Goal: Task Accomplishment & Management: Use online tool/utility

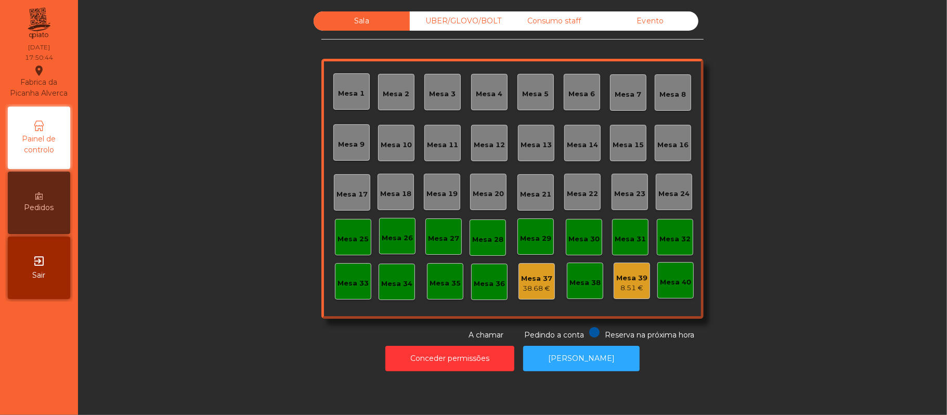
click at [558, 21] on div "Consumo staff" at bounding box center [554, 20] width 96 height 19
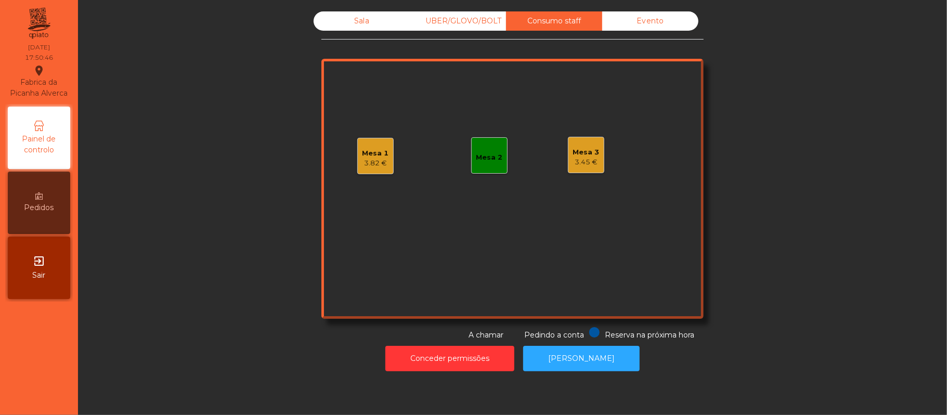
click at [490, 165] on div "Mesa 2" at bounding box center [489, 155] width 36 height 36
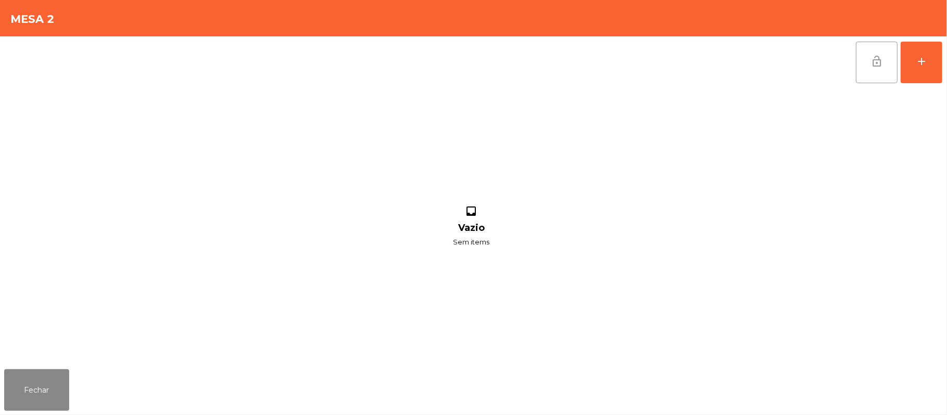
click at [873, 61] on span "lock_open" at bounding box center [877, 61] width 12 height 12
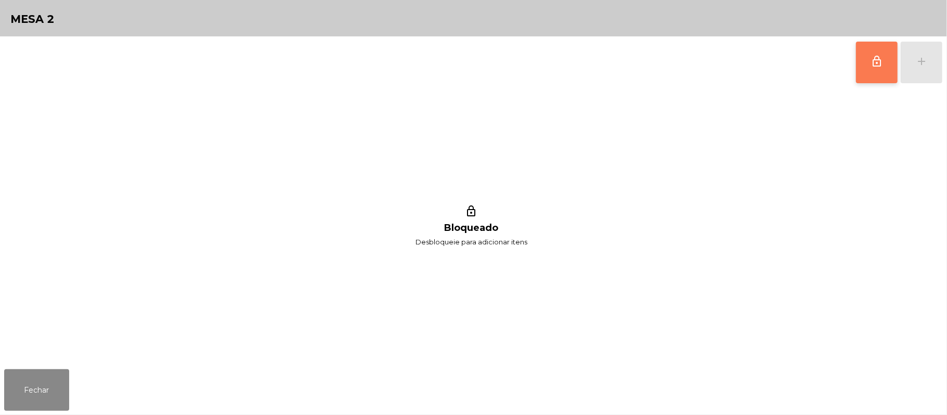
click at [868, 63] on button "lock_outline" at bounding box center [877, 63] width 42 height 42
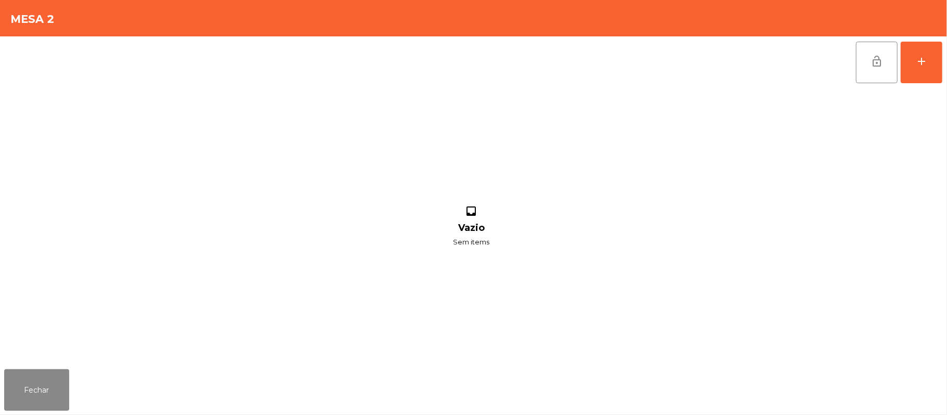
click at [943, 67] on div "lock_open add inbox Vazio Sem items" at bounding box center [473, 200] width 947 height 329
click at [939, 65] on button "add" at bounding box center [922, 63] width 42 height 42
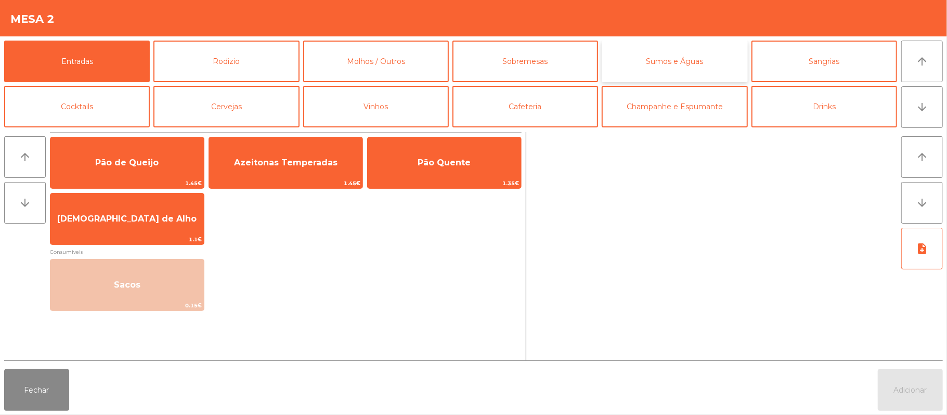
click at [704, 63] on button "Sumos e Águas" at bounding box center [675, 62] width 146 height 42
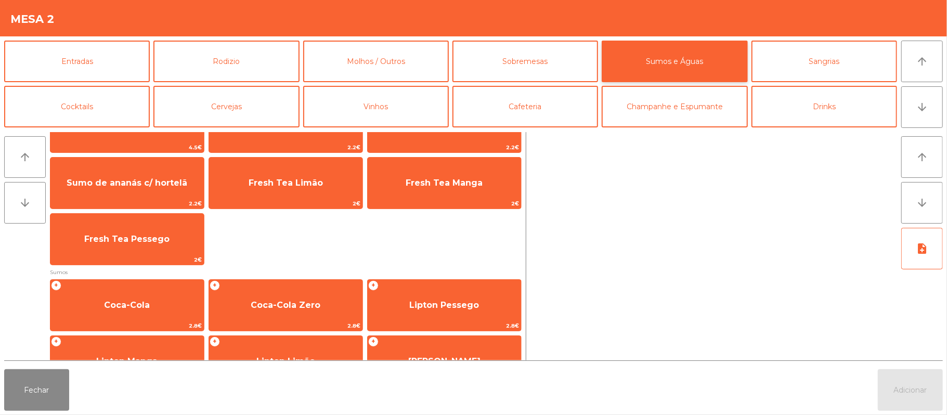
scroll to position [3, 0]
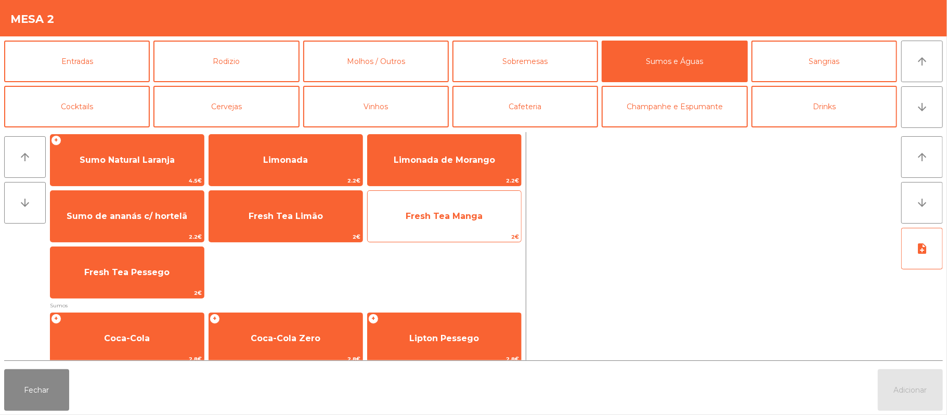
click at [406, 240] on span "2€" at bounding box center [444, 237] width 153 height 10
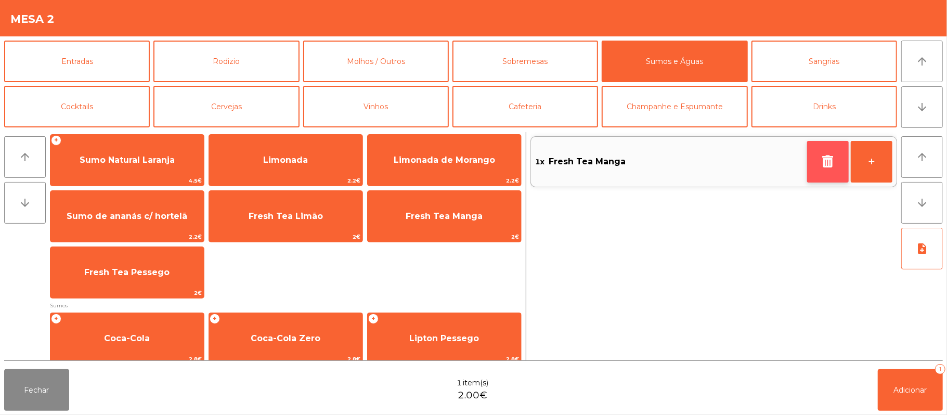
click at [819, 161] on button "button" at bounding box center [828, 162] width 42 height 42
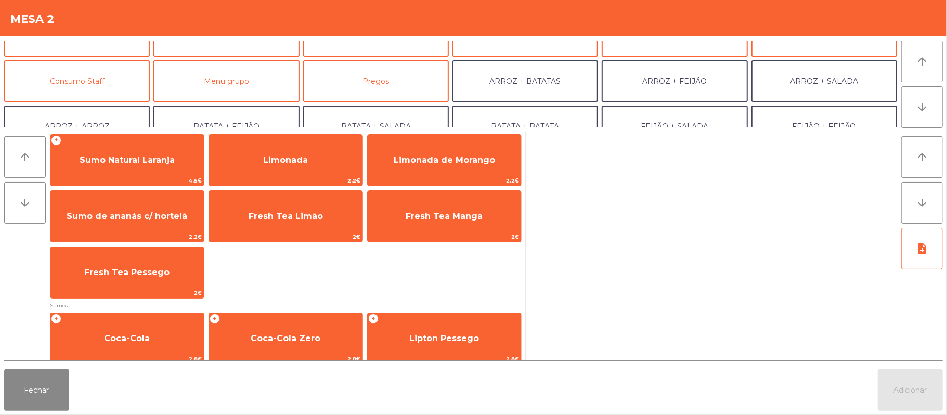
scroll to position [76, 0]
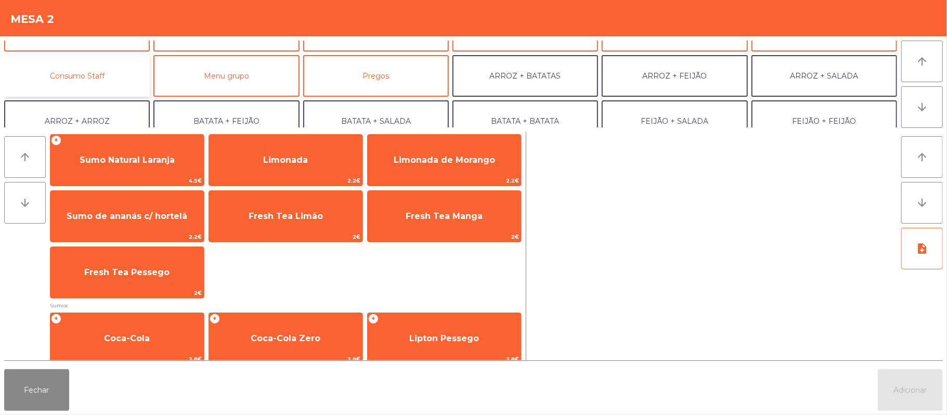
click at [104, 67] on button "Consumo Staff" at bounding box center [77, 76] width 146 height 42
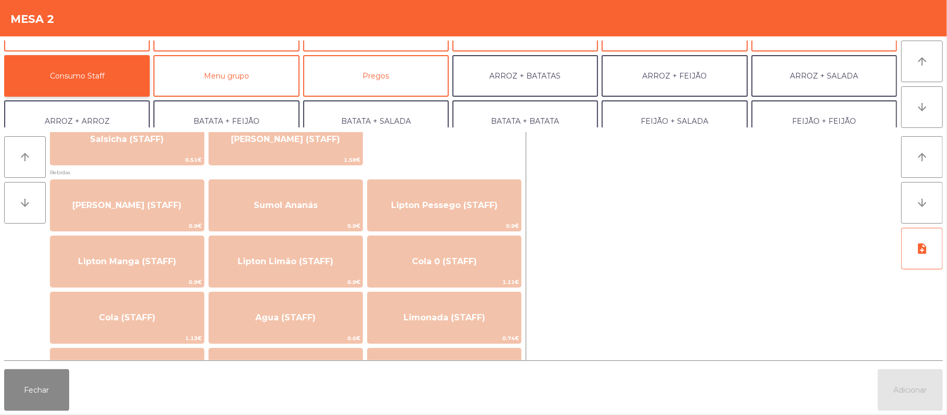
scroll to position [88, 0]
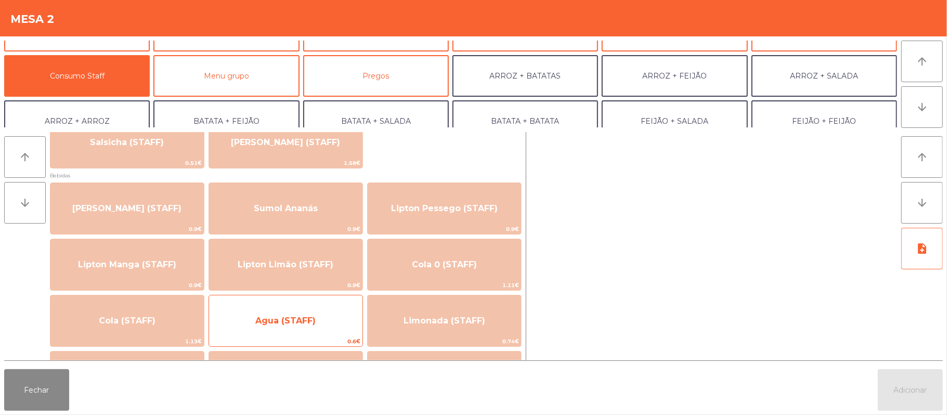
click at [314, 316] on span "Agua (STAFF)" at bounding box center [285, 321] width 60 height 10
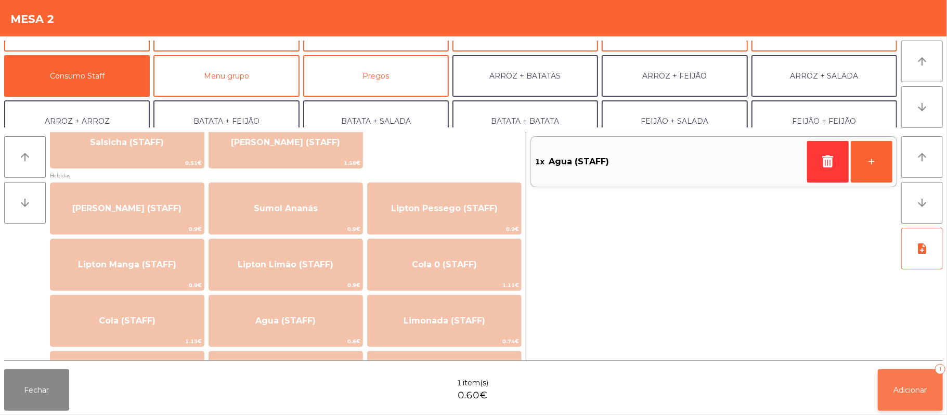
click at [898, 390] on span "Adicionar" at bounding box center [910, 389] width 33 height 9
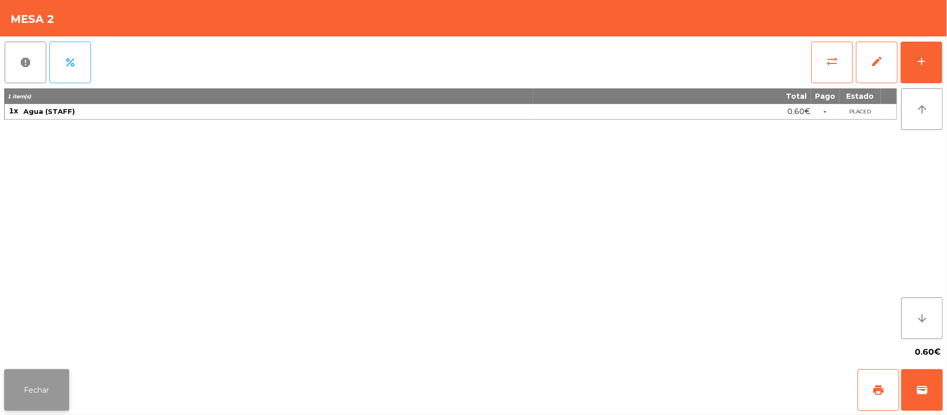
click at [37, 393] on button "Fechar" at bounding box center [36, 390] width 65 height 42
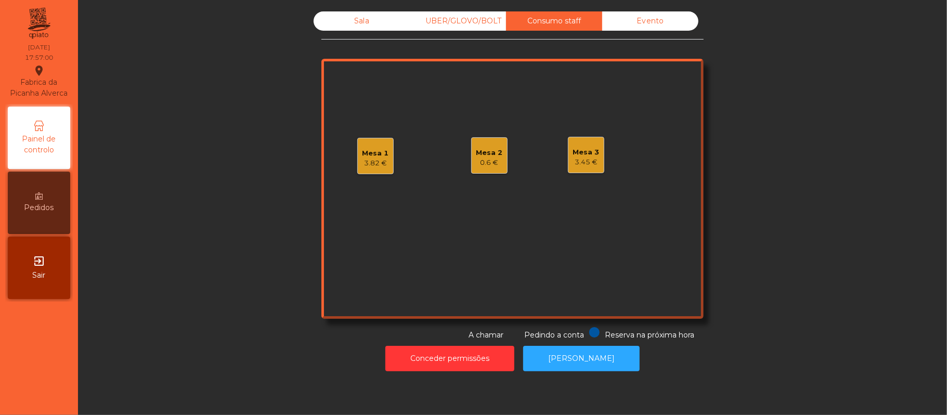
click at [367, 150] on div "Mesa 1" at bounding box center [376, 153] width 27 height 10
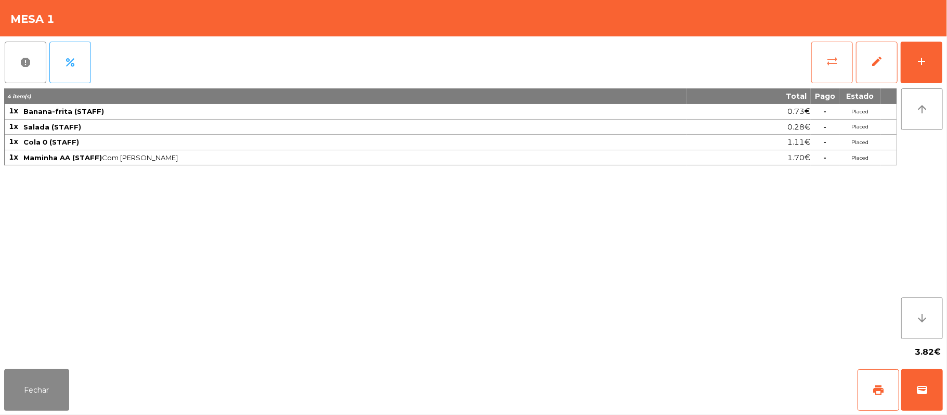
click at [821, 50] on button "sync_alt" at bounding box center [833, 63] width 42 height 42
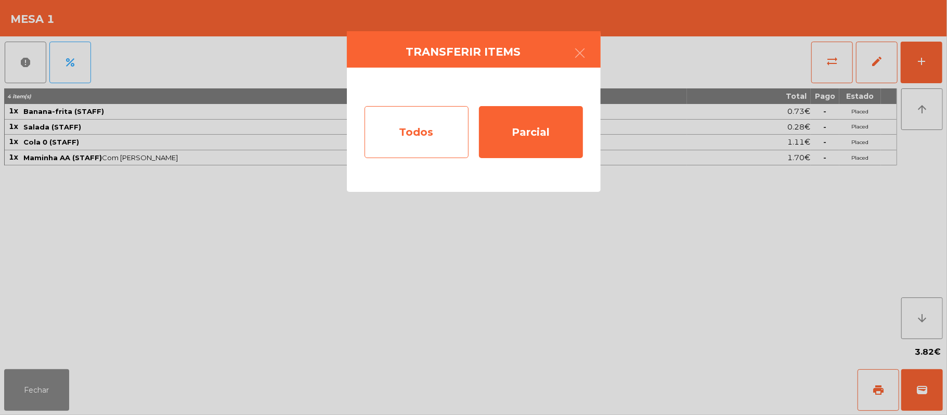
click at [427, 119] on div "Todos" at bounding box center [417, 132] width 104 height 52
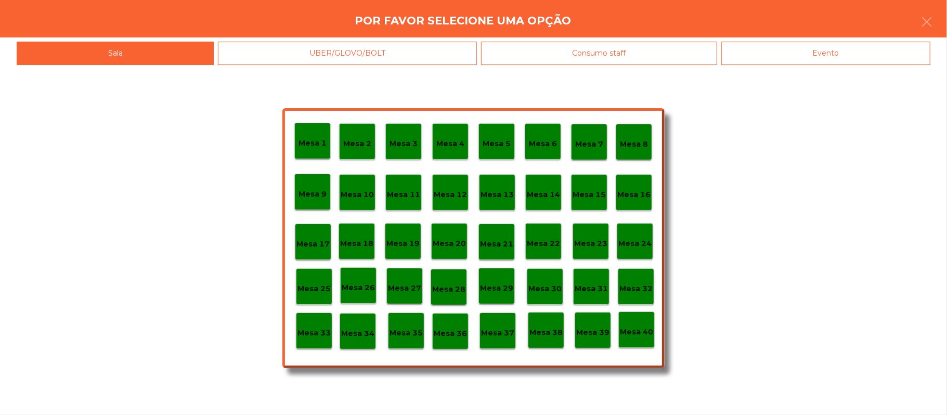
click at [613, 52] on div "Consumo staff" at bounding box center [599, 53] width 236 height 23
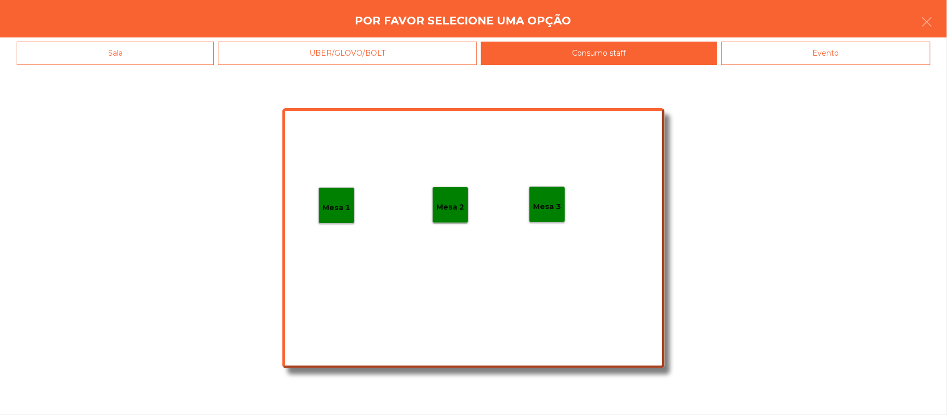
click at [545, 202] on p "Mesa 3" at bounding box center [547, 207] width 28 height 12
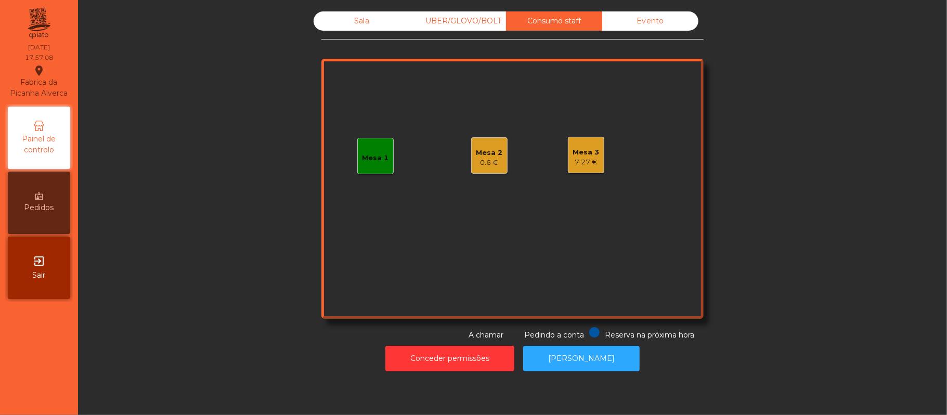
click at [358, 30] on div "Sala" at bounding box center [362, 20] width 96 height 19
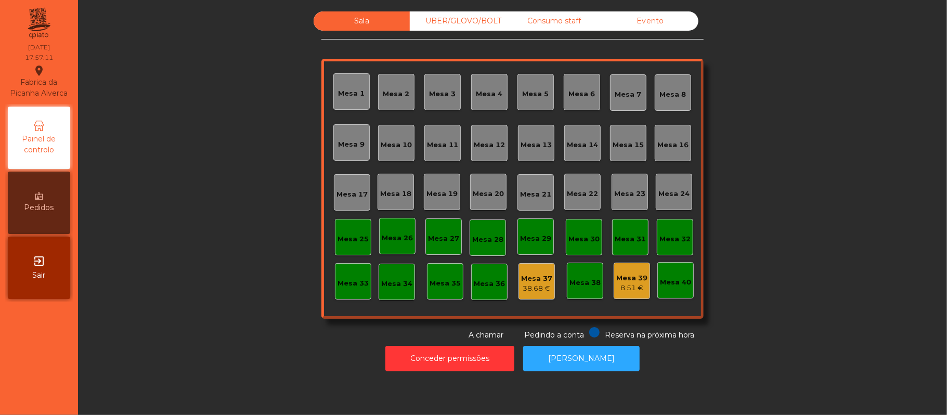
click at [545, 21] on div "Consumo staff" at bounding box center [554, 20] width 96 height 19
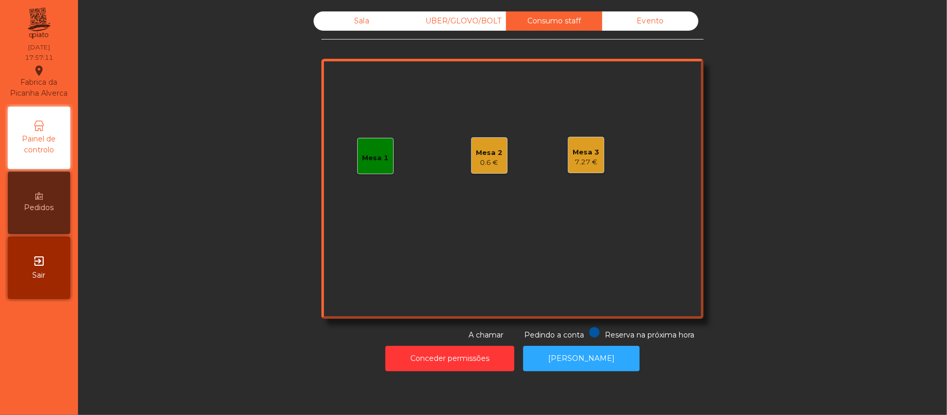
click at [573, 168] on div "Mesa 3 7.27 €" at bounding box center [586, 155] width 36 height 36
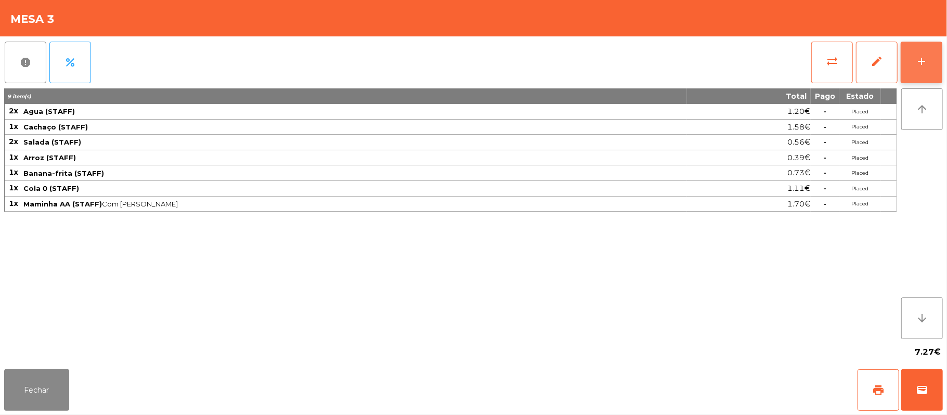
click at [933, 59] on button "add" at bounding box center [922, 63] width 42 height 42
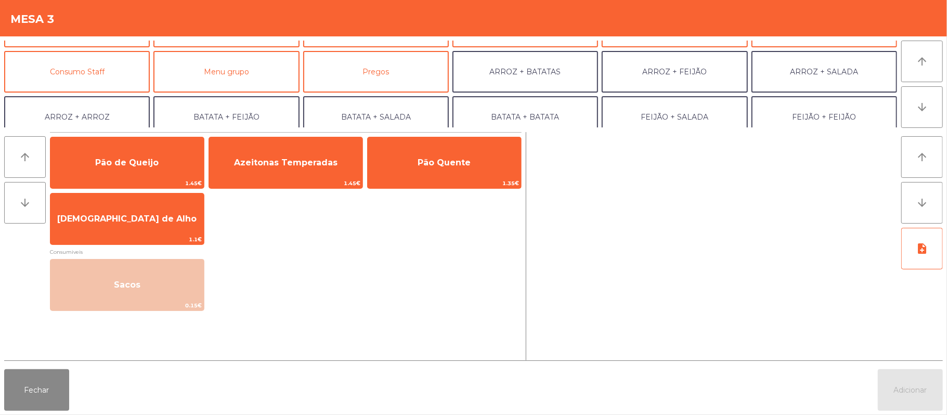
scroll to position [98, 0]
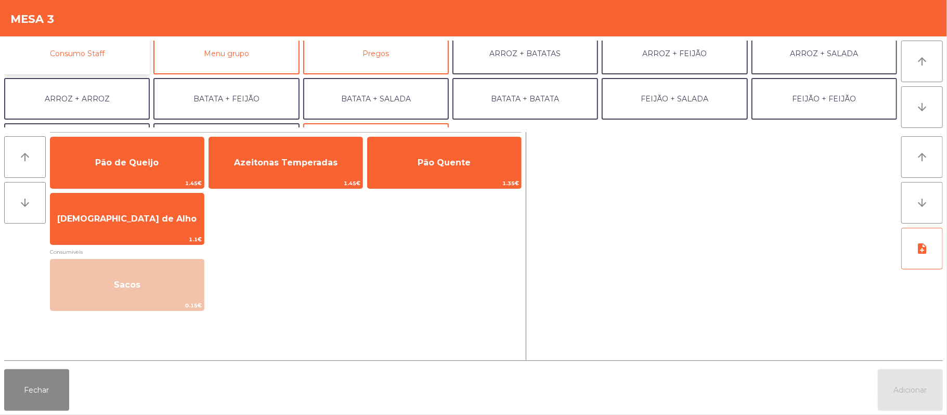
click at [108, 53] on button "Consumo Staff" at bounding box center [77, 54] width 146 height 42
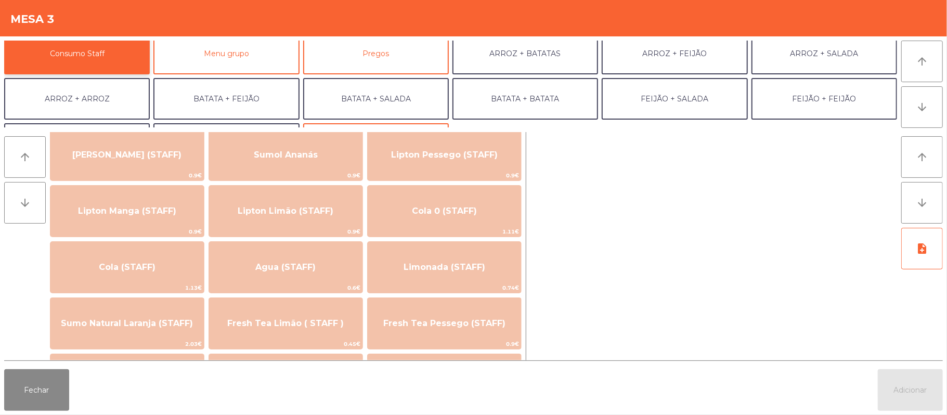
scroll to position [144, 0]
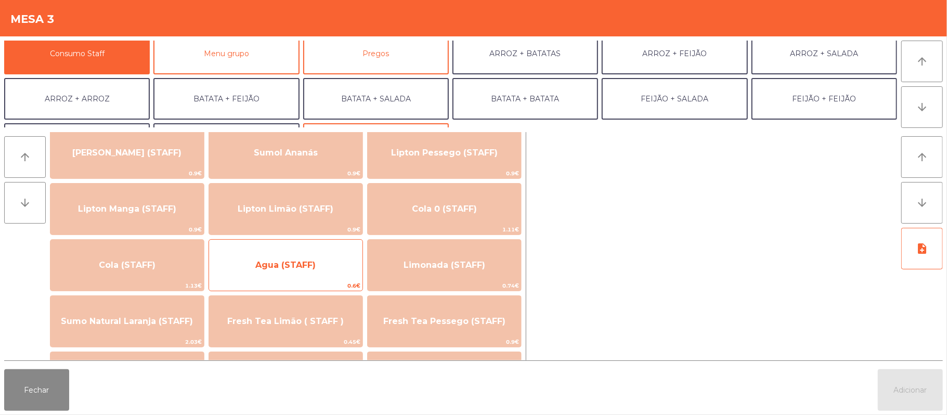
click at [311, 261] on span "Agua (STAFF)" at bounding box center [285, 265] width 60 height 10
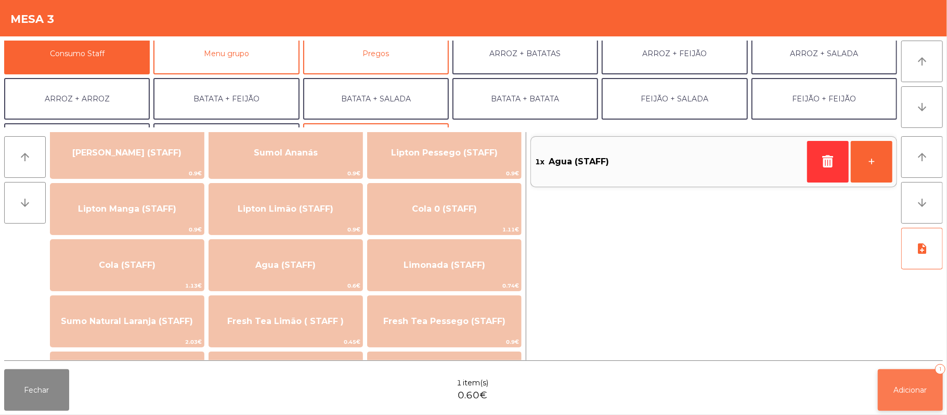
click at [910, 388] on span "Adicionar" at bounding box center [910, 389] width 33 height 9
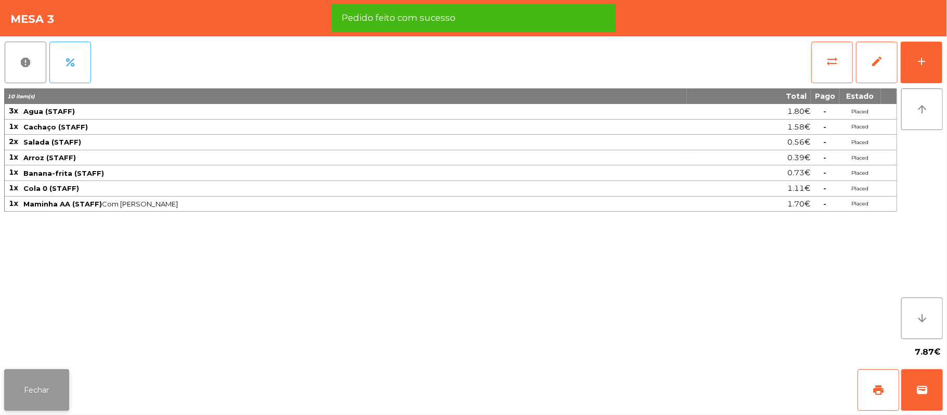
click at [36, 385] on button "Fechar" at bounding box center [36, 390] width 65 height 42
